Goal: Transaction & Acquisition: Purchase product/service

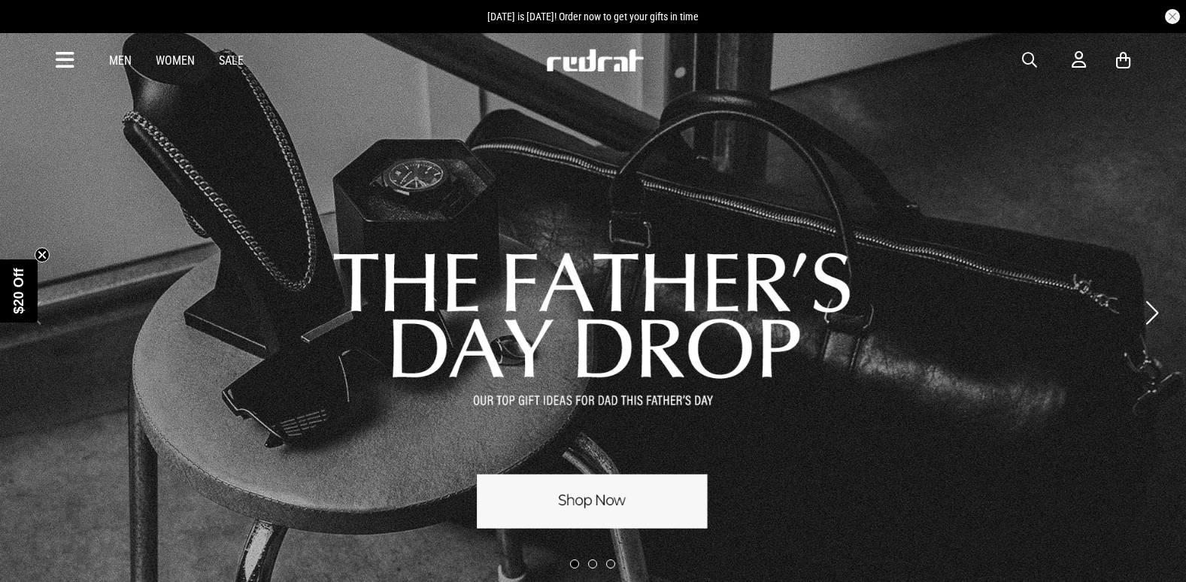
click at [1022, 60] on span "button" at bounding box center [1029, 60] width 15 height 18
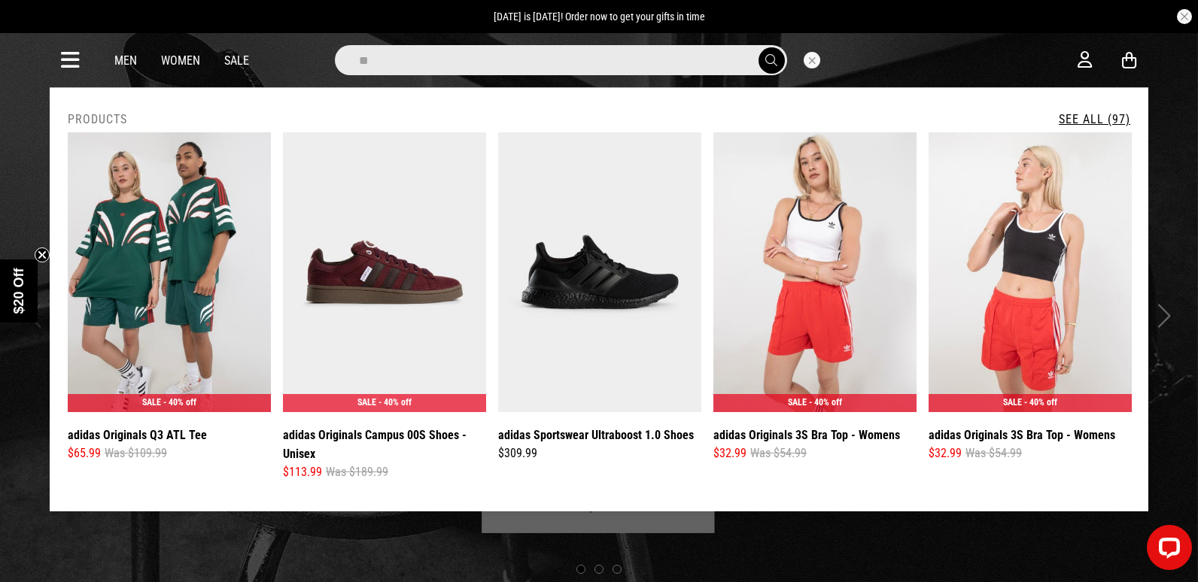
type input "*"
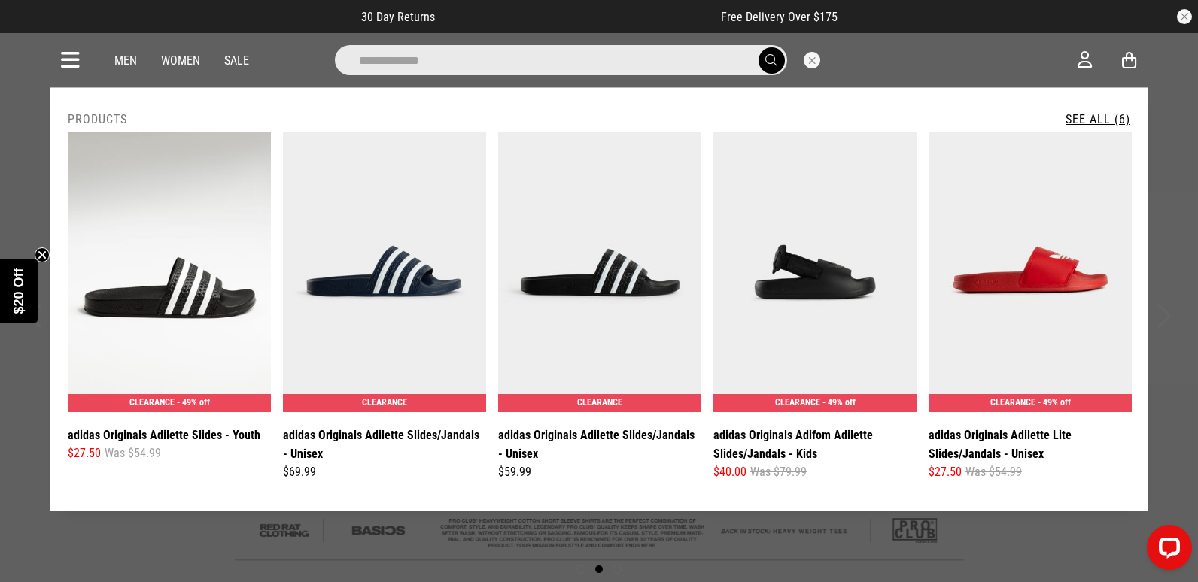
type input "**********"
click at [1101, 117] on link "See All (6)" at bounding box center [1097, 119] width 65 height 14
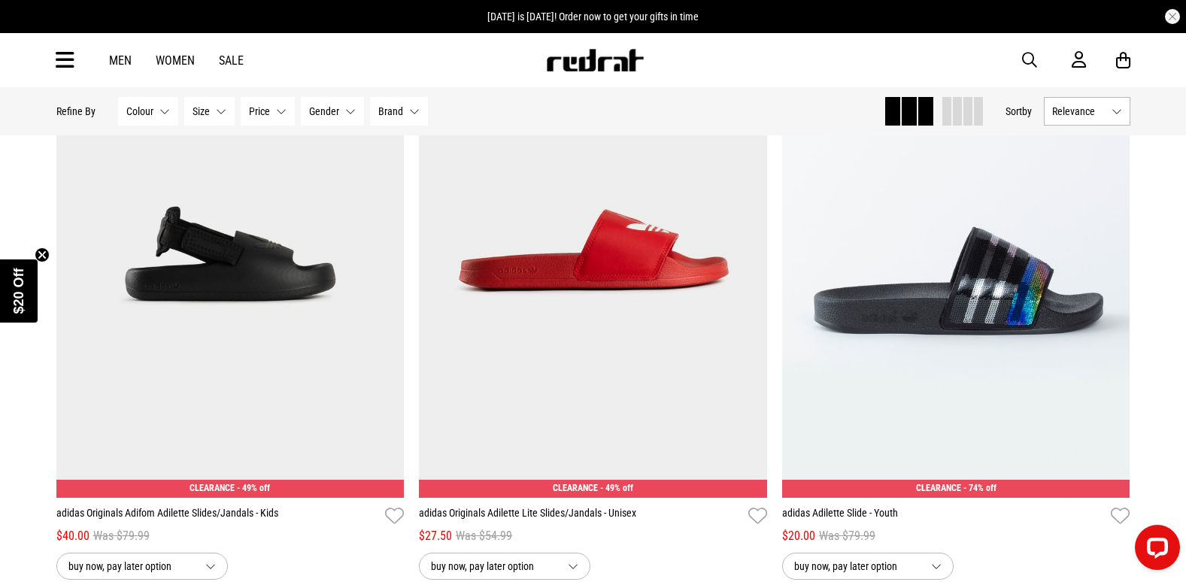
scroll to position [828, 0]
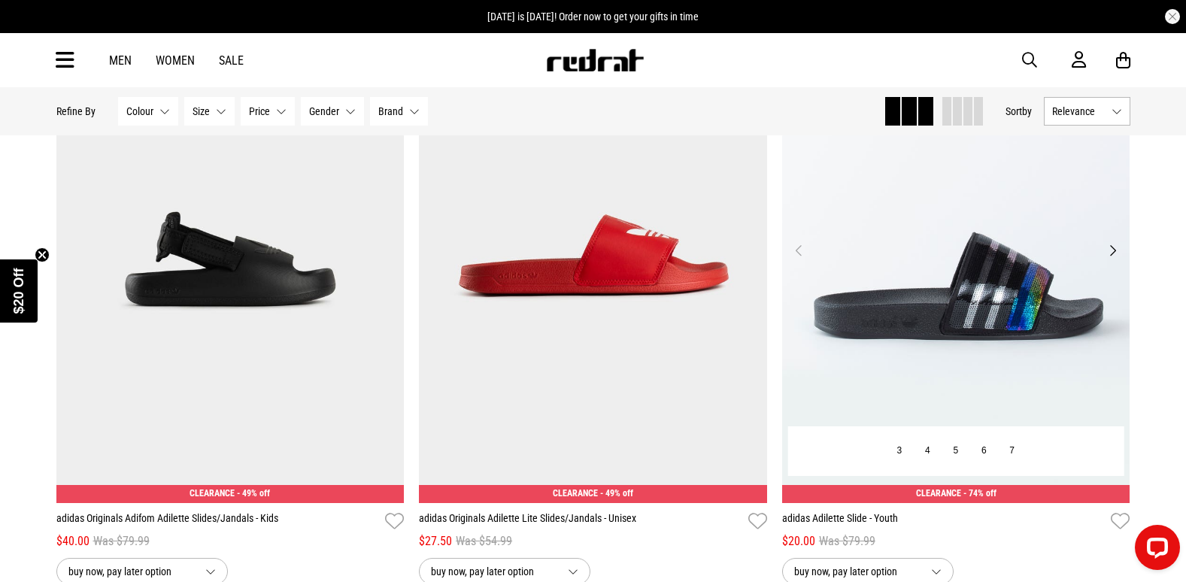
click at [1044, 349] on img at bounding box center [956, 260] width 348 height 488
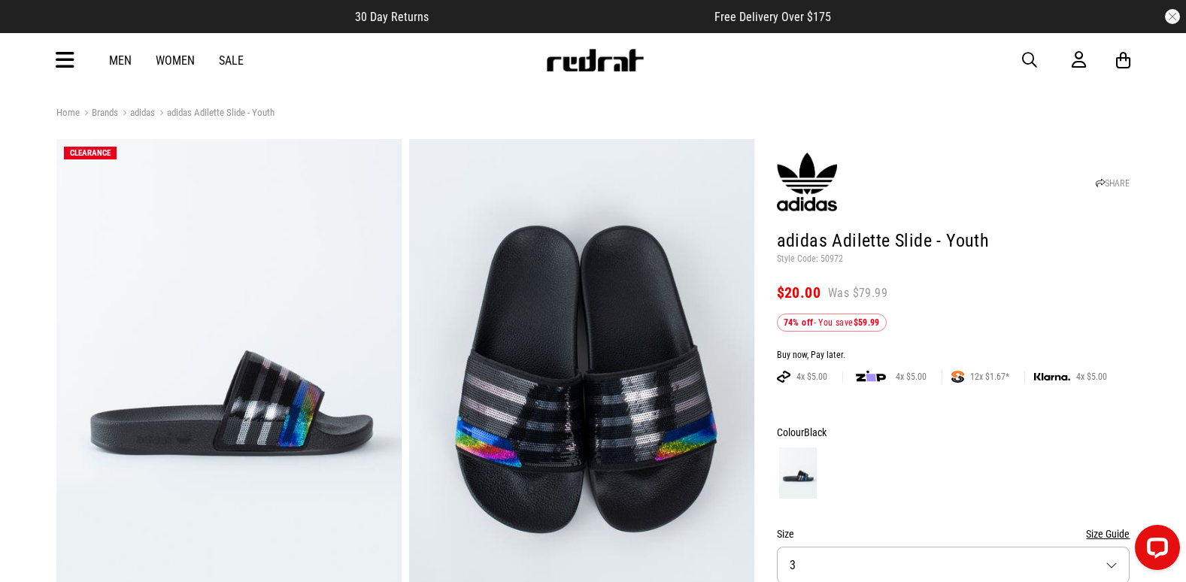
click at [69, 66] on icon at bounding box center [65, 60] width 19 height 25
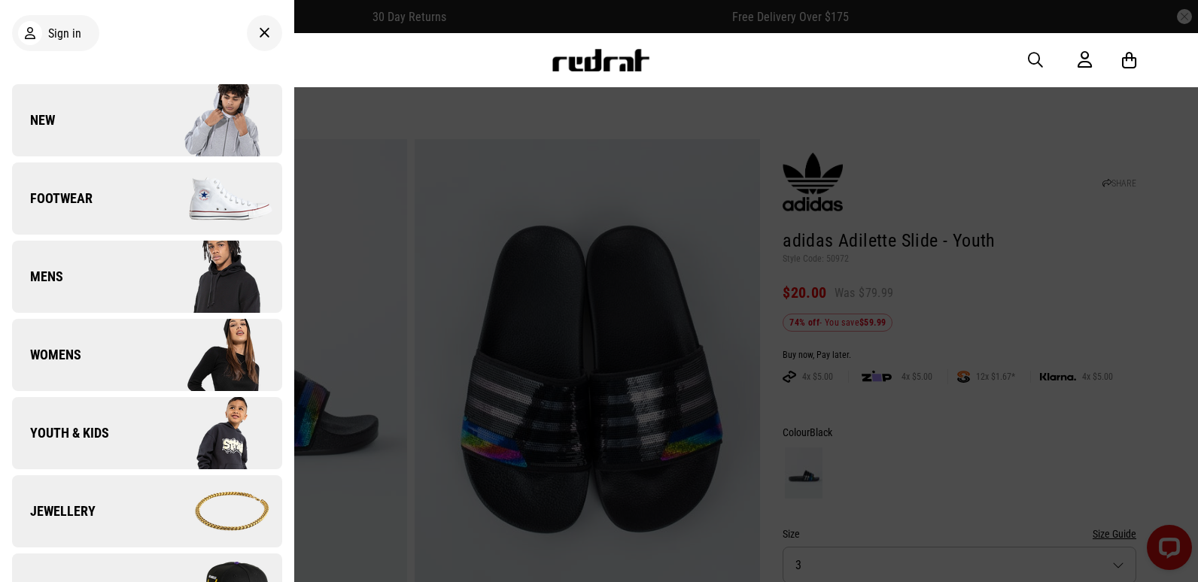
click at [53, 117] on span "New" at bounding box center [33, 120] width 43 height 18
